Goal: Transaction & Acquisition: Purchase product/service

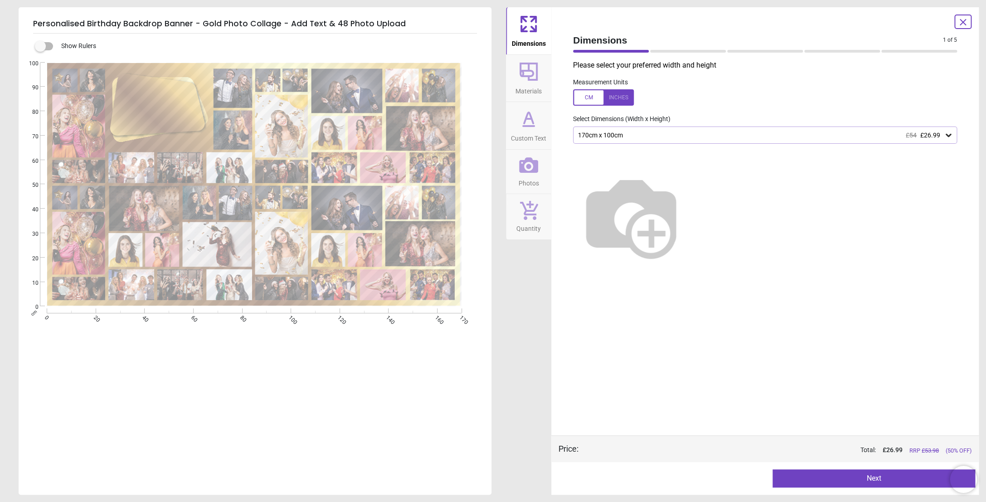
click at [851, 480] on button "Next" at bounding box center [873, 478] width 203 height 18
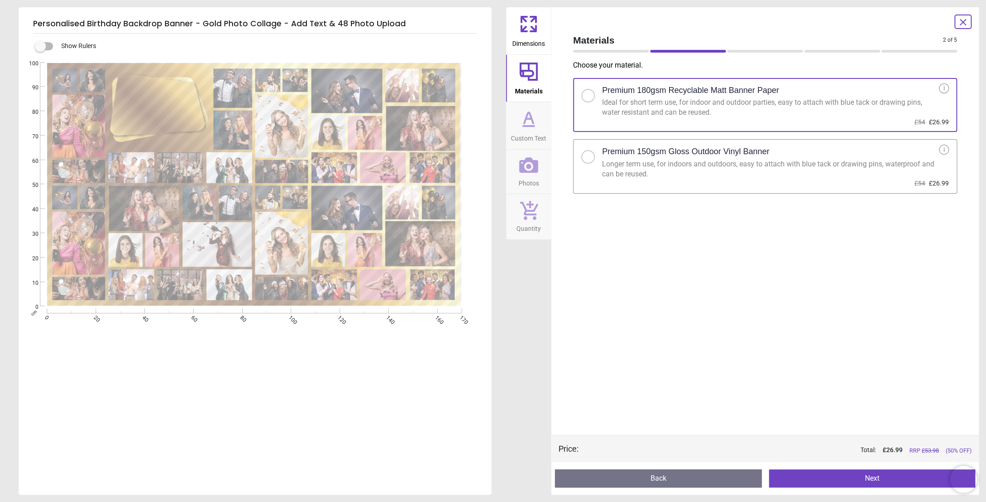
click at [877, 475] on button "Next" at bounding box center [872, 478] width 207 height 18
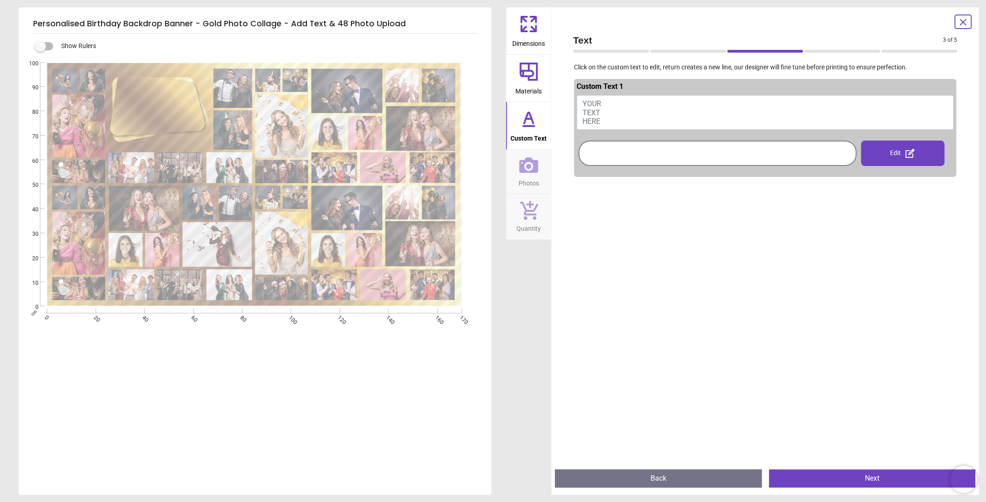
click at [593, 106] on span "YOUR TEXT HERE" at bounding box center [591, 112] width 19 height 26
click at [593, 150] on div at bounding box center [717, 153] width 273 height 21
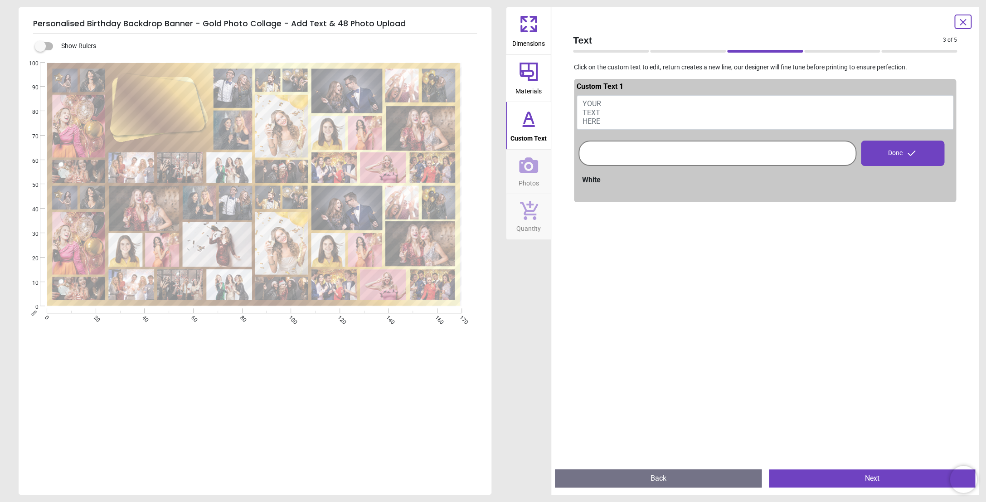
click at [594, 155] on div at bounding box center [717, 153] width 273 height 21
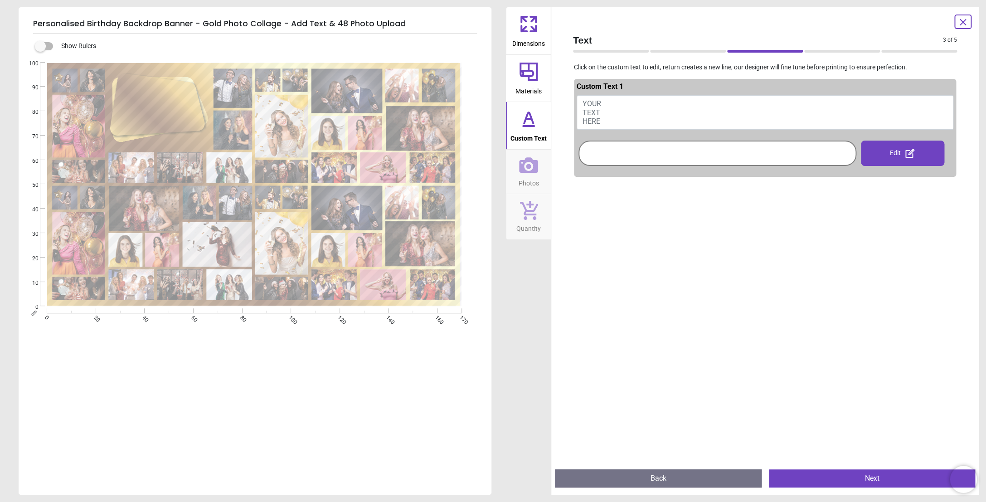
click at [594, 155] on div at bounding box center [717, 153] width 273 height 21
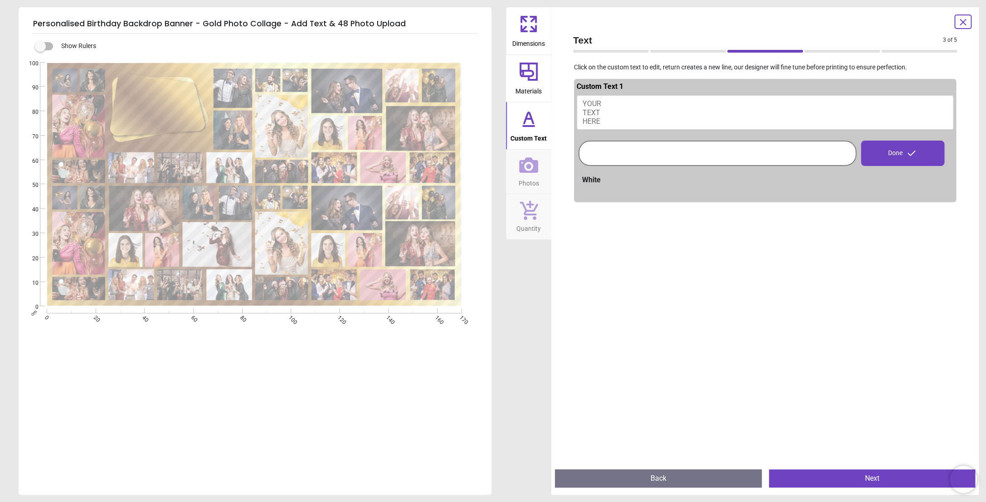
click at [600, 125] on span "YOUR TEXT HERE" at bounding box center [591, 112] width 19 height 26
click at [593, 111] on span "YOUR TEXT HERE" at bounding box center [591, 112] width 19 height 26
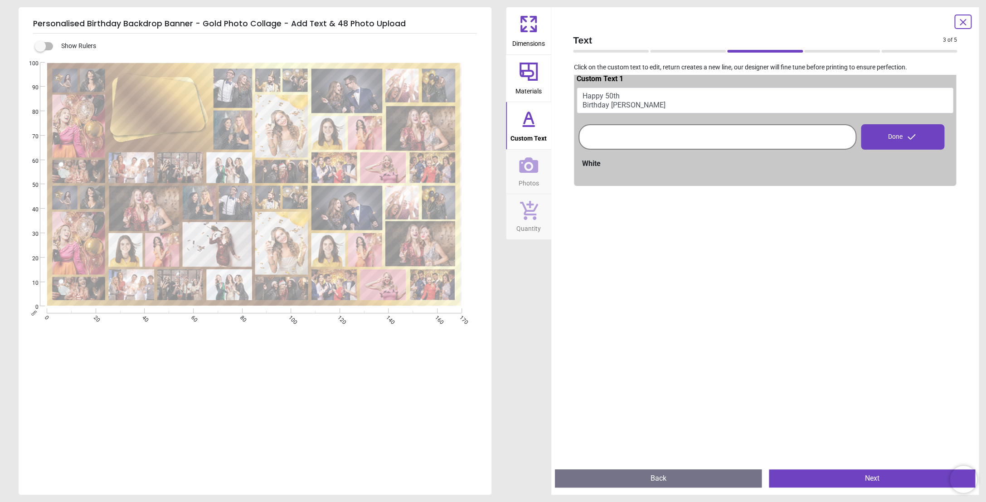
scroll to position [9, 0]
type textarea "**********"
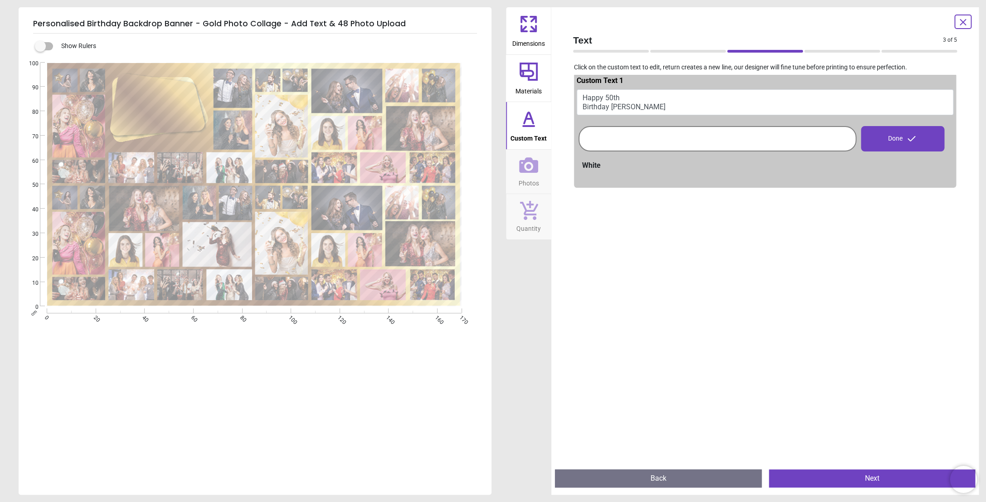
click at [868, 474] on button "Next" at bounding box center [872, 478] width 207 height 18
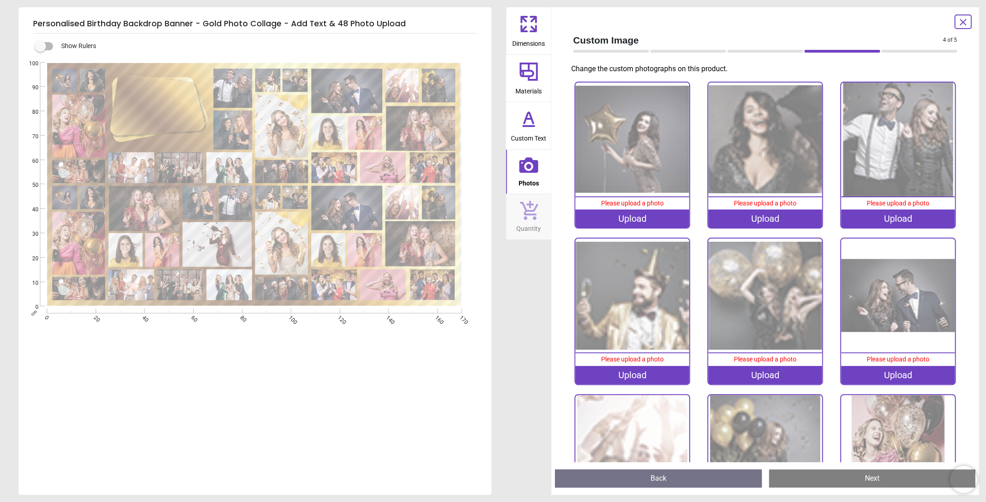
click at [627, 218] on div "Upload" at bounding box center [632, 218] width 114 height 18
